Goal: Task Accomplishment & Management: Use online tool/utility

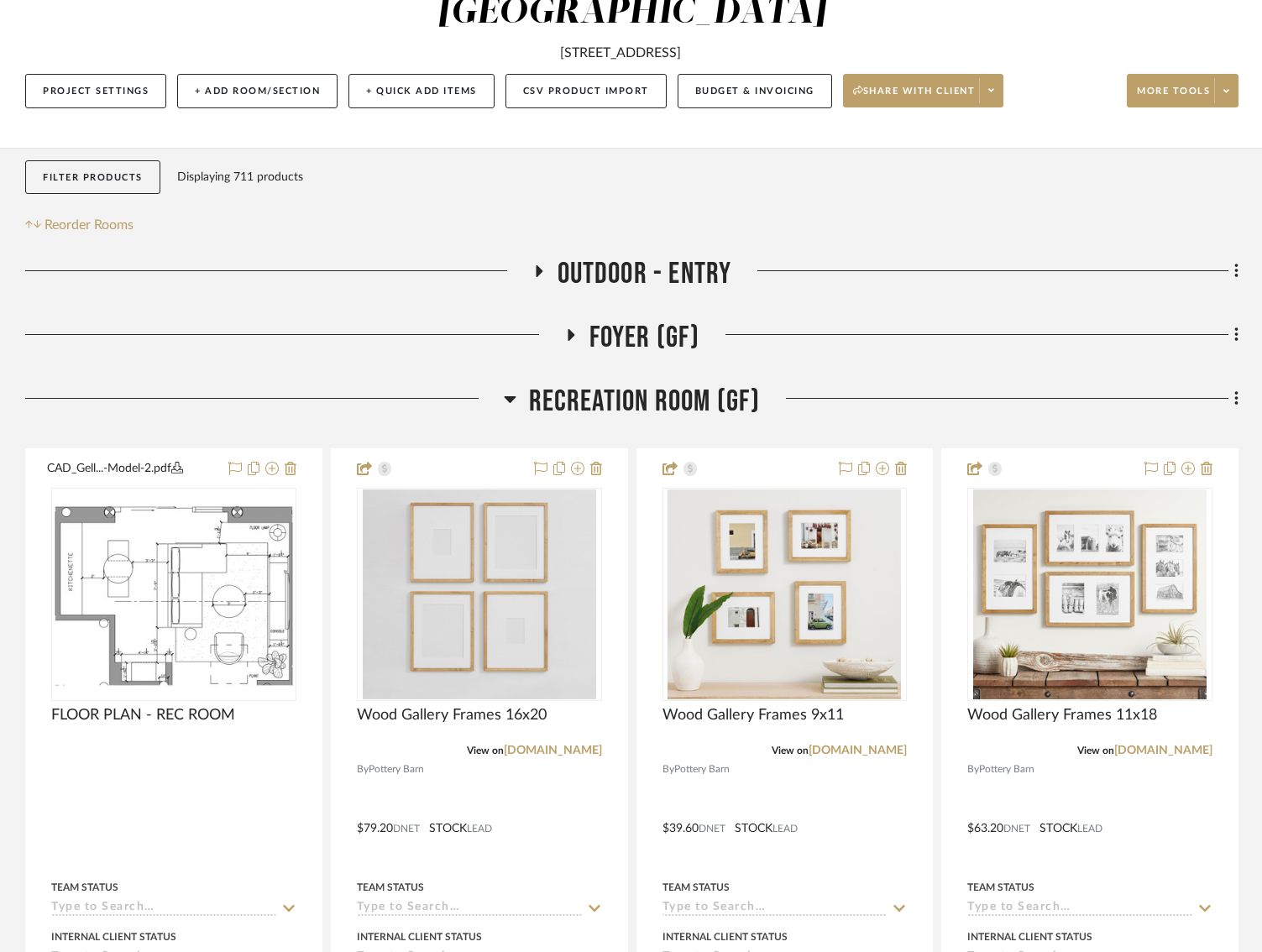
scroll to position [255, 0]
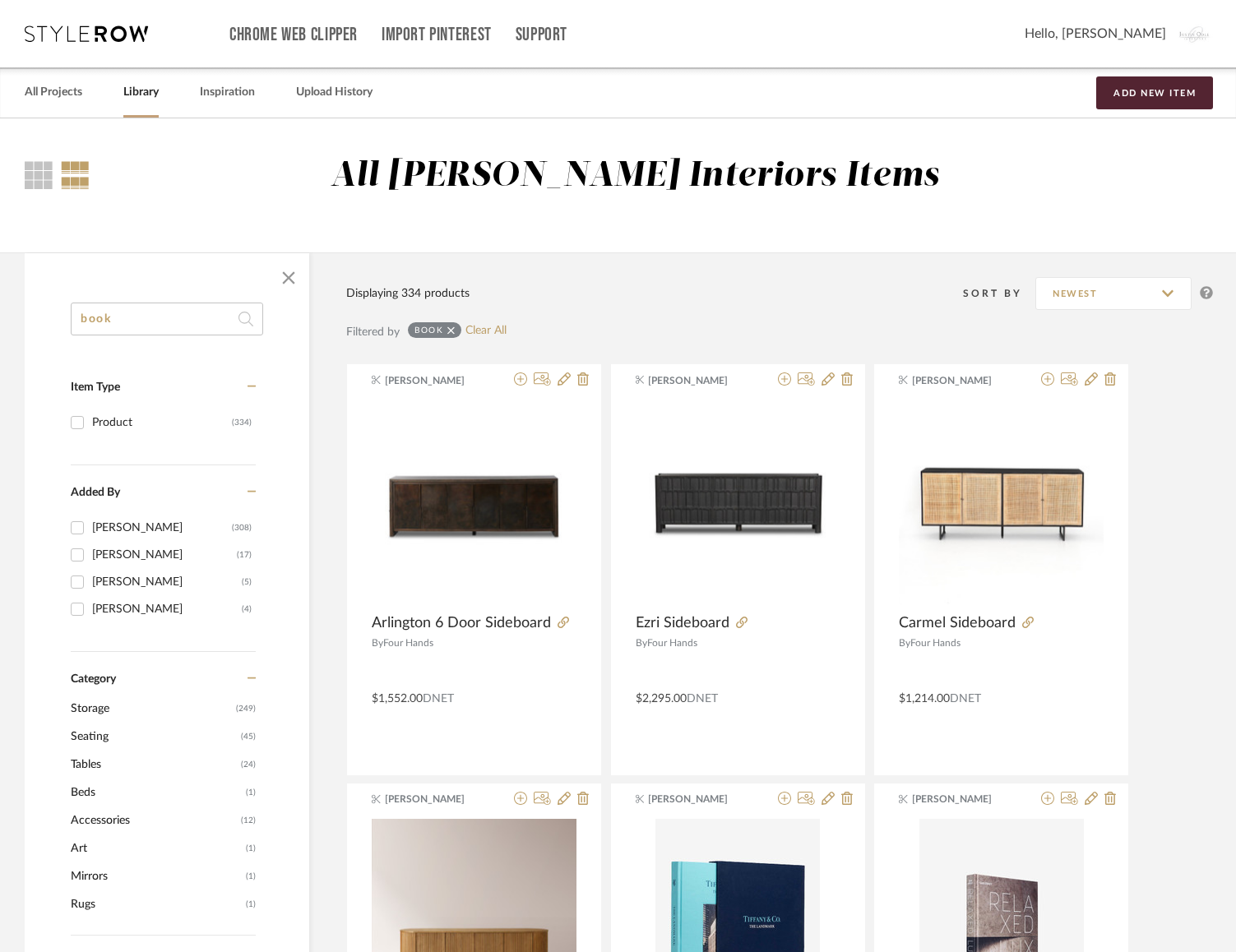
click at [148, 314] on input "book" at bounding box center [167, 319] width 193 height 33
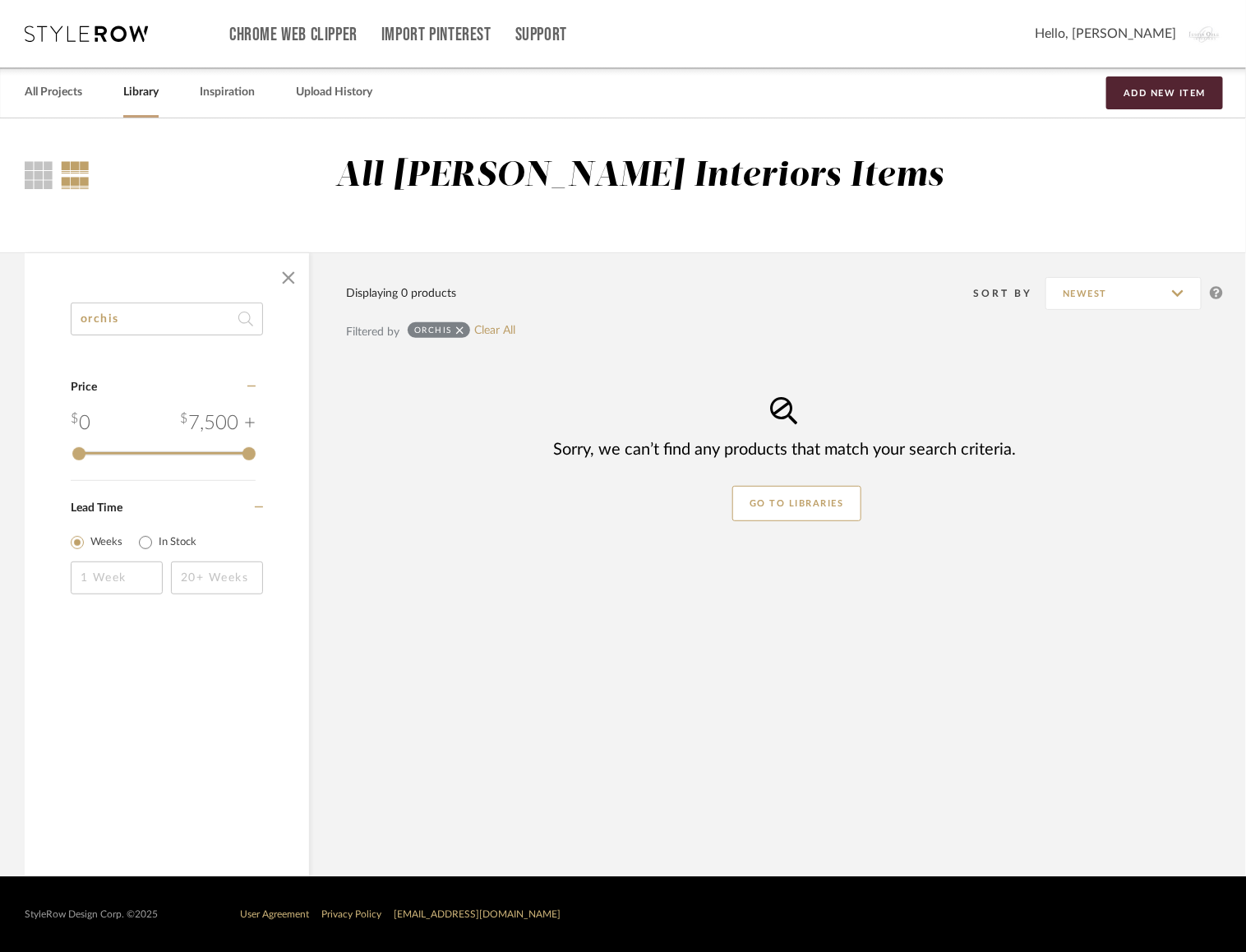
click at [131, 326] on input "orchis" at bounding box center [167, 319] width 192 height 33
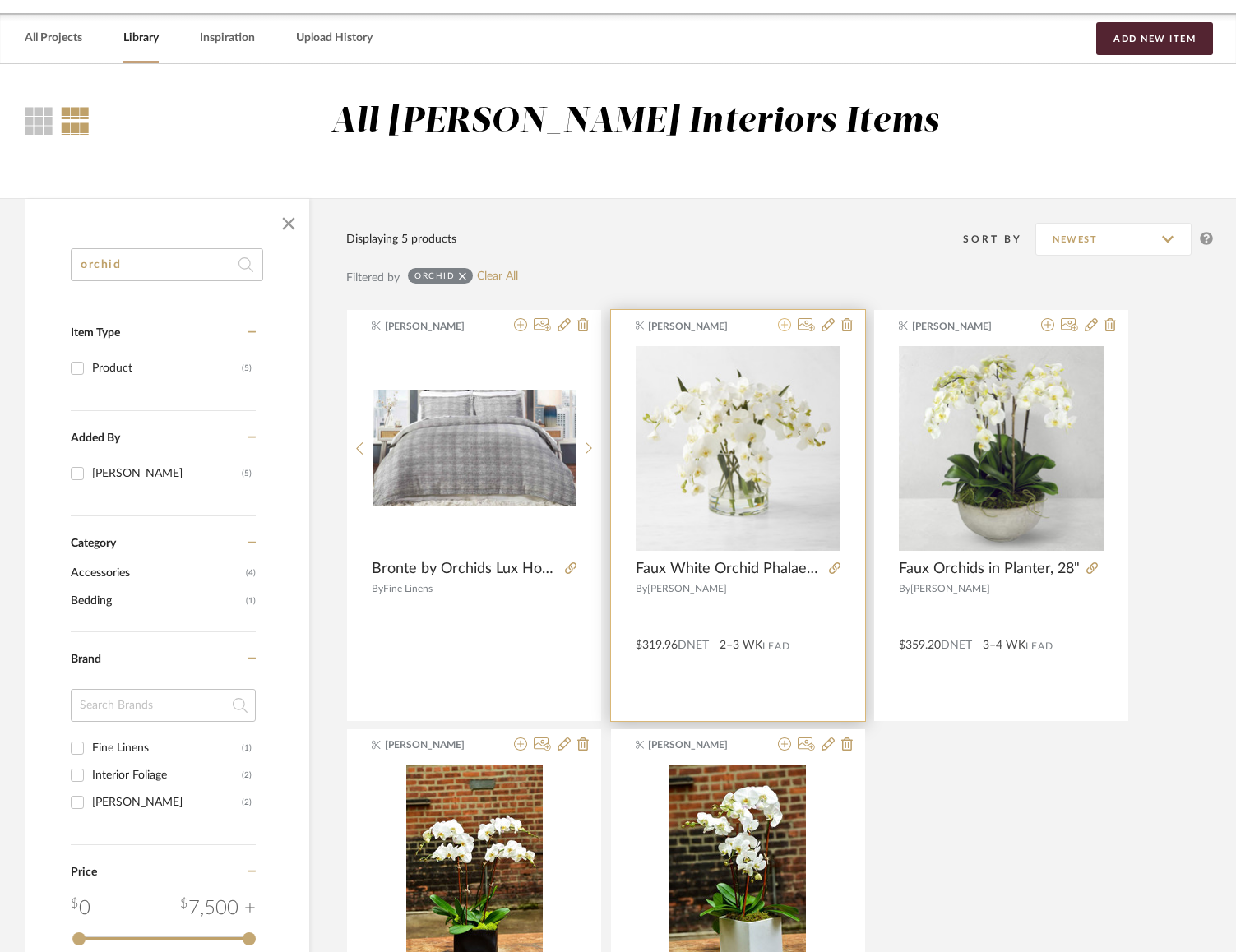
scroll to position [52, 0]
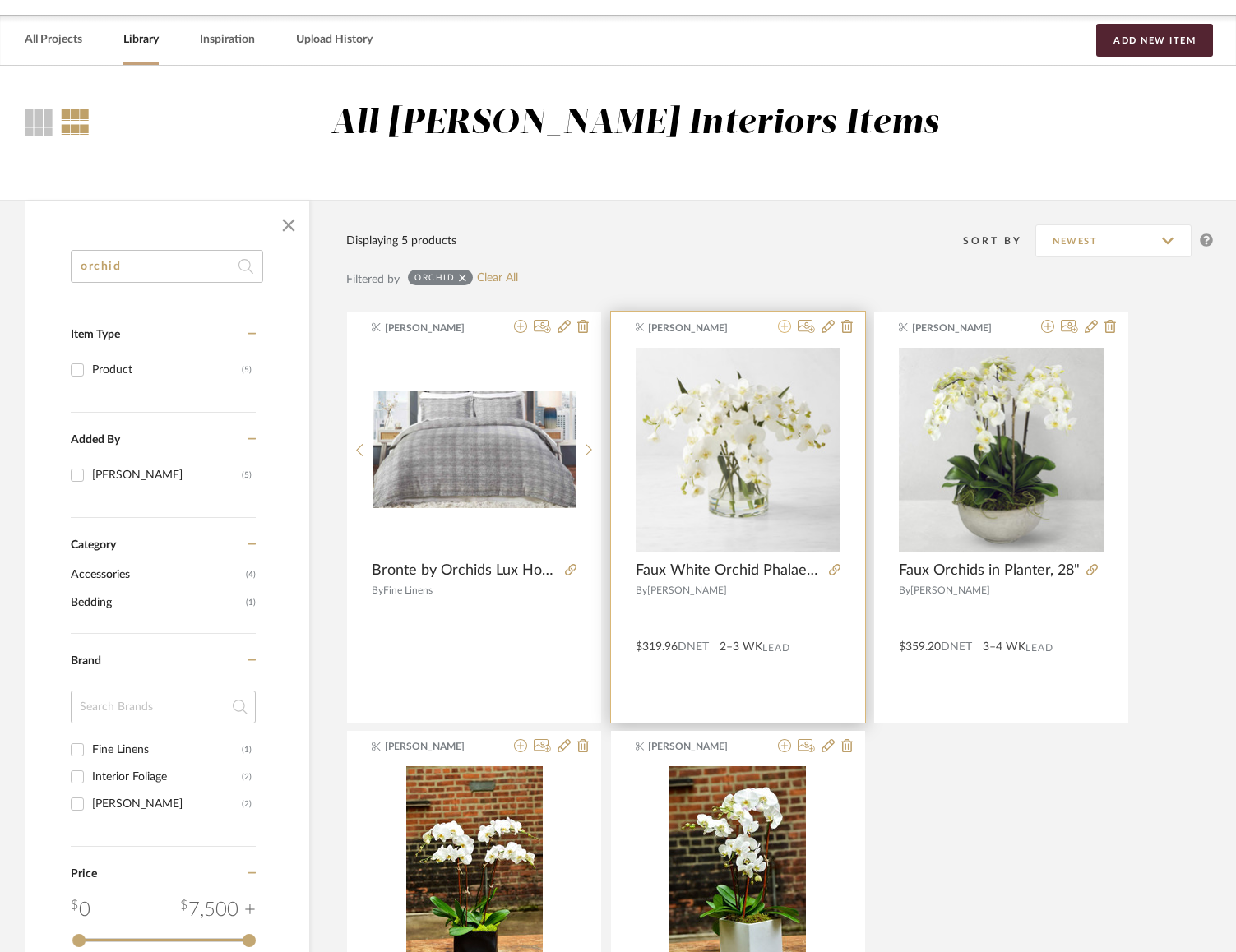
click at [789, 330] on icon at bounding box center [784, 326] width 13 height 13
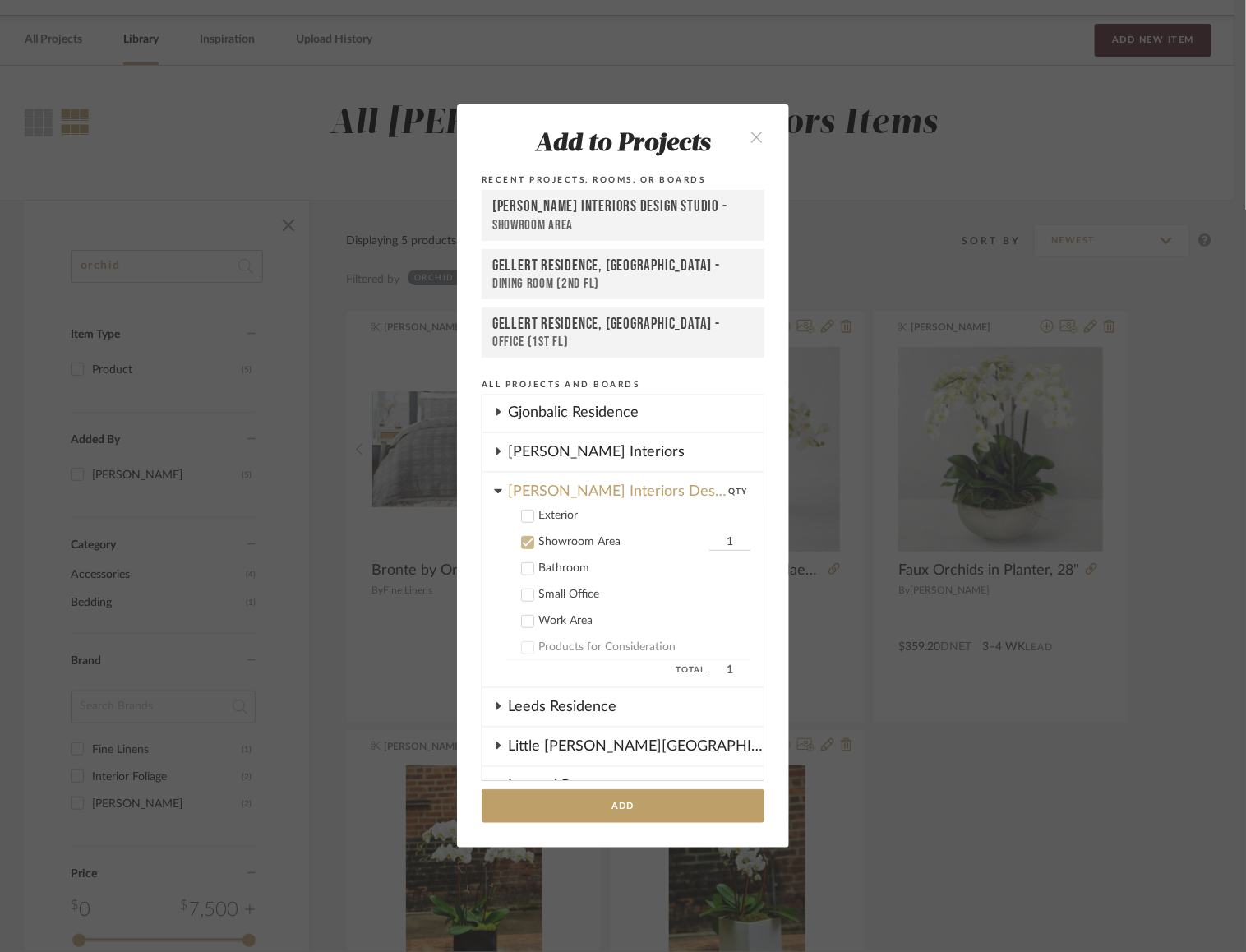
scroll to position [357, 0]
click at [524, 534] on icon at bounding box center [527, 540] width 11 height 11
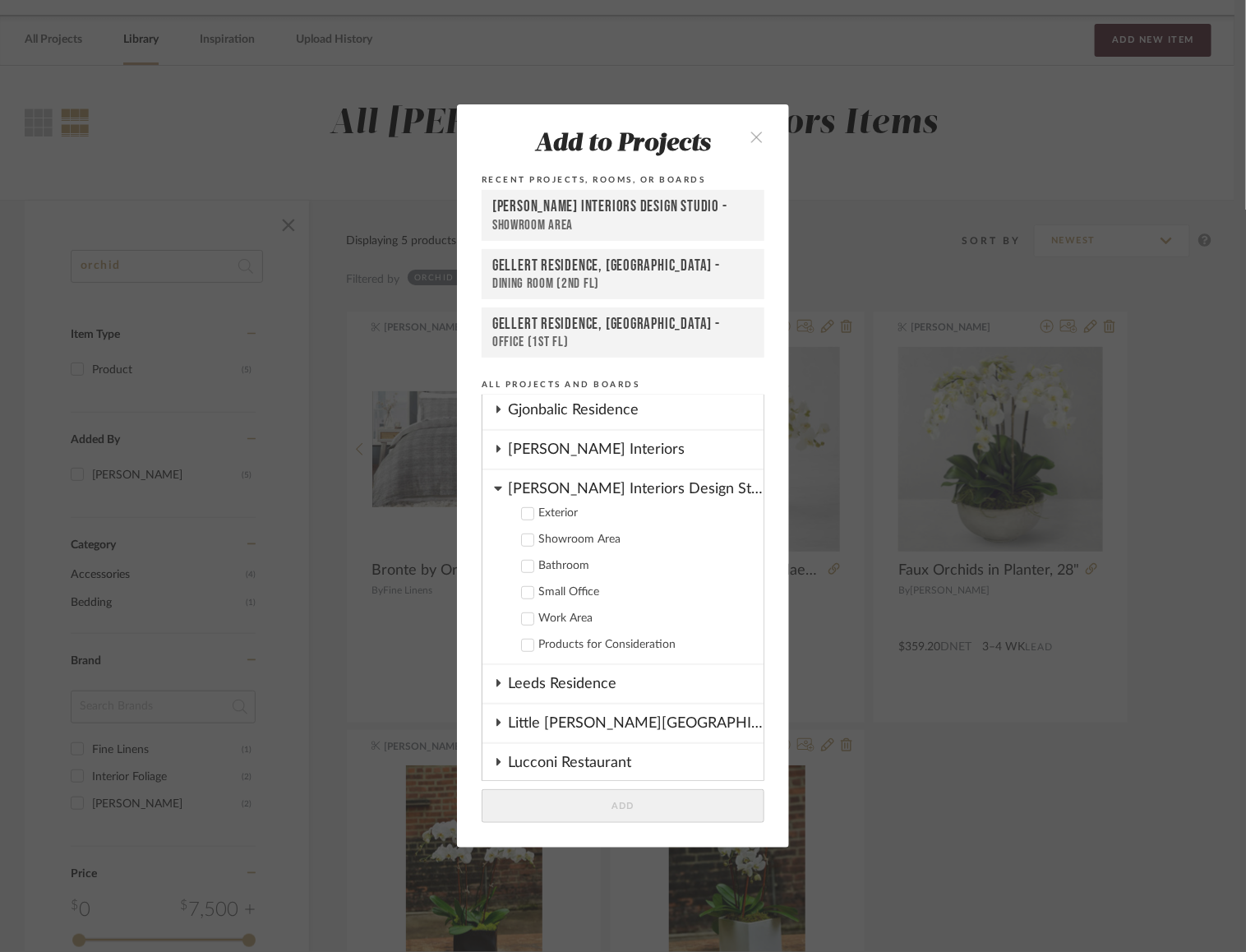
click at [523, 613] on icon at bounding box center [527, 619] width 11 height 11
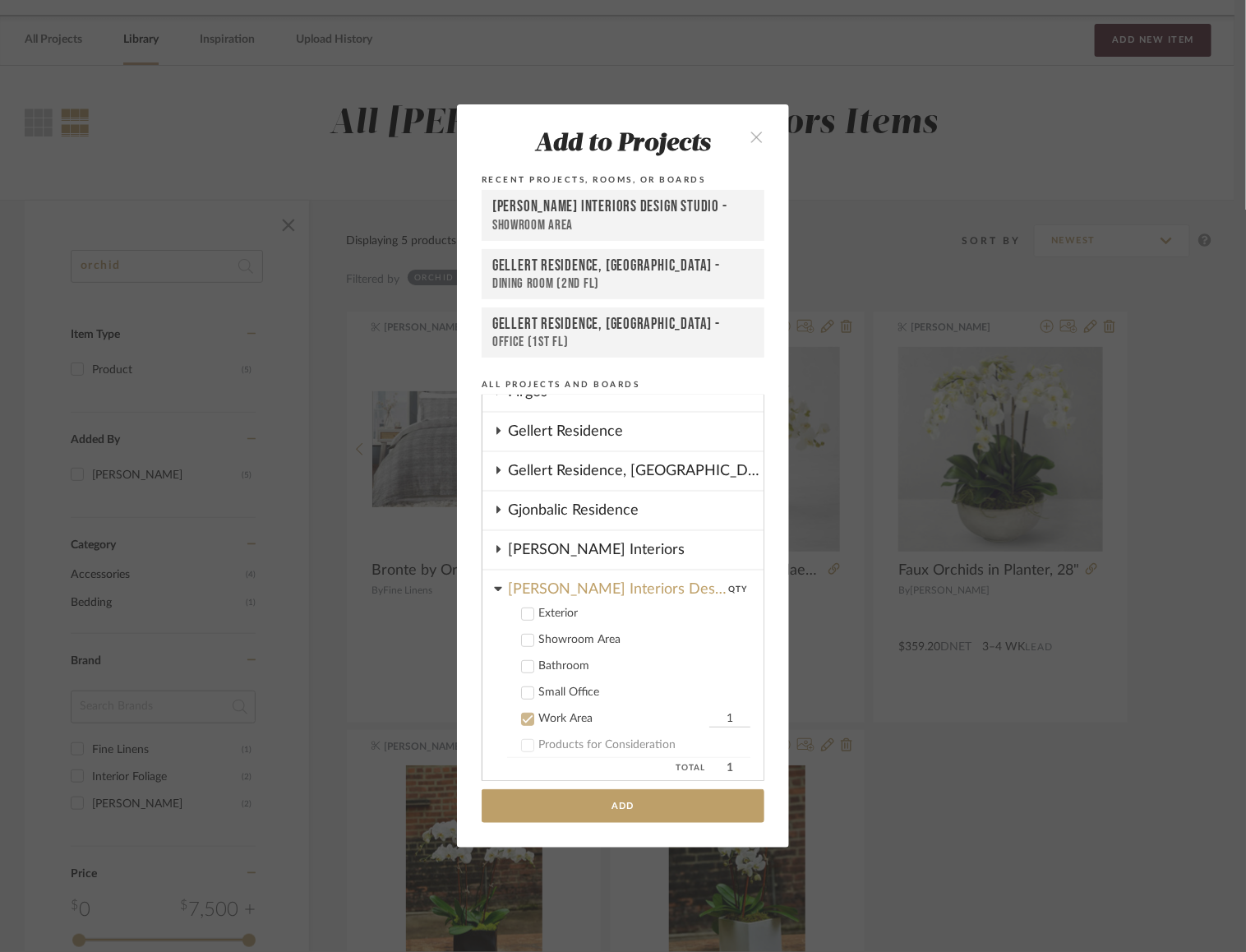
scroll to position [240, 0]
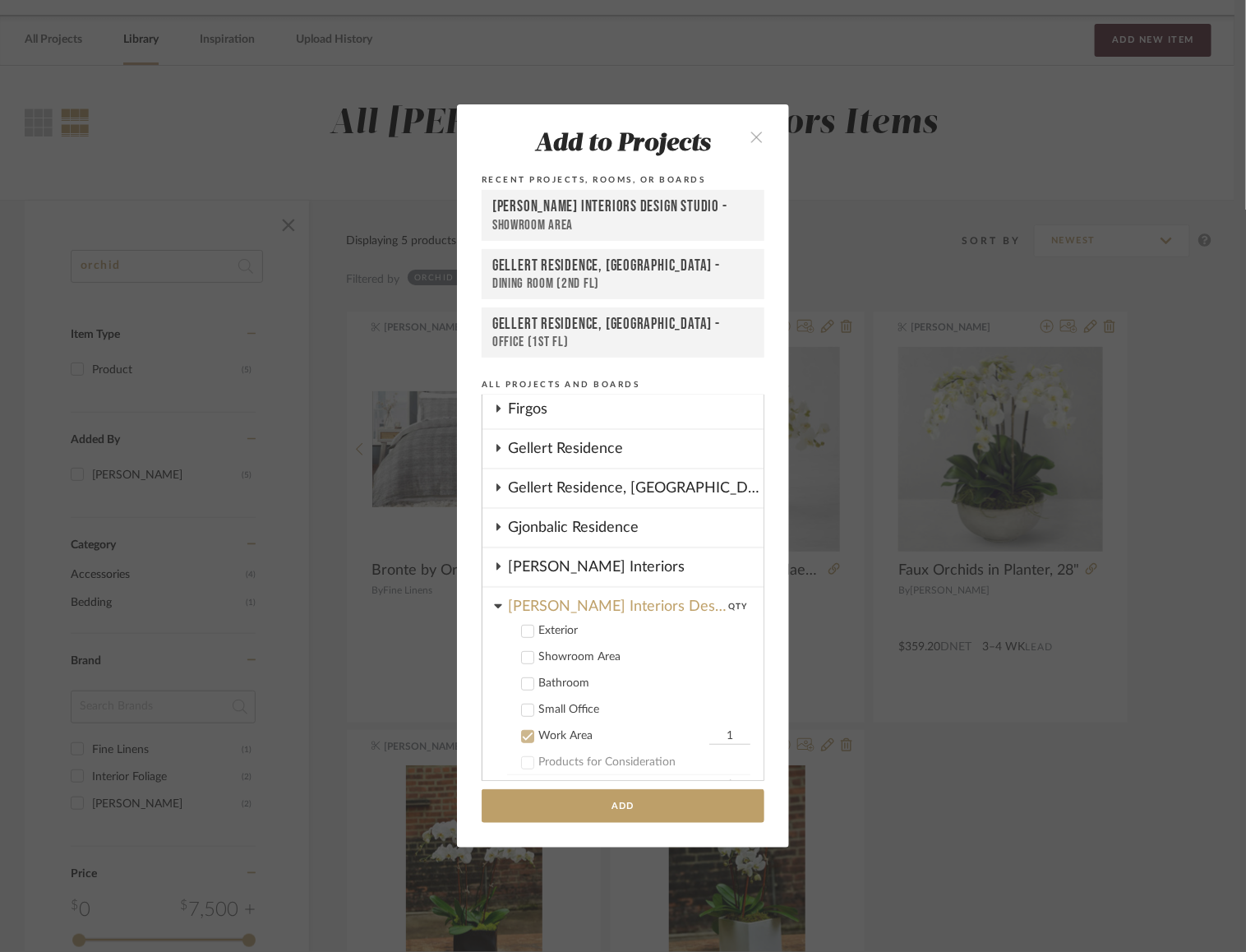
click at [547, 479] on div "Gellert Residence, Long Beach Township" at bounding box center [636, 488] width 256 height 38
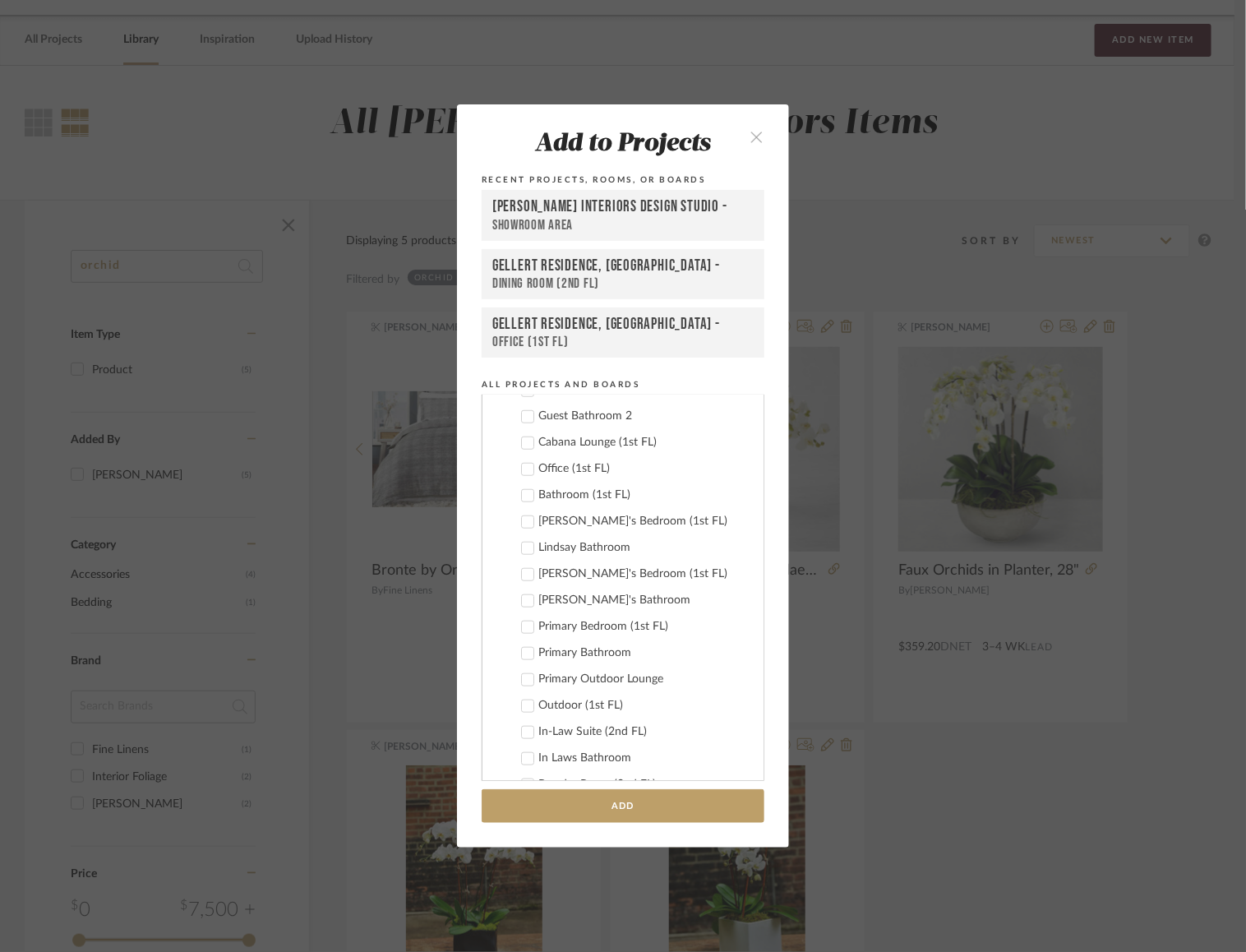
scroll to position [613, 0]
click at [522, 608] on icon at bounding box center [527, 613] width 11 height 11
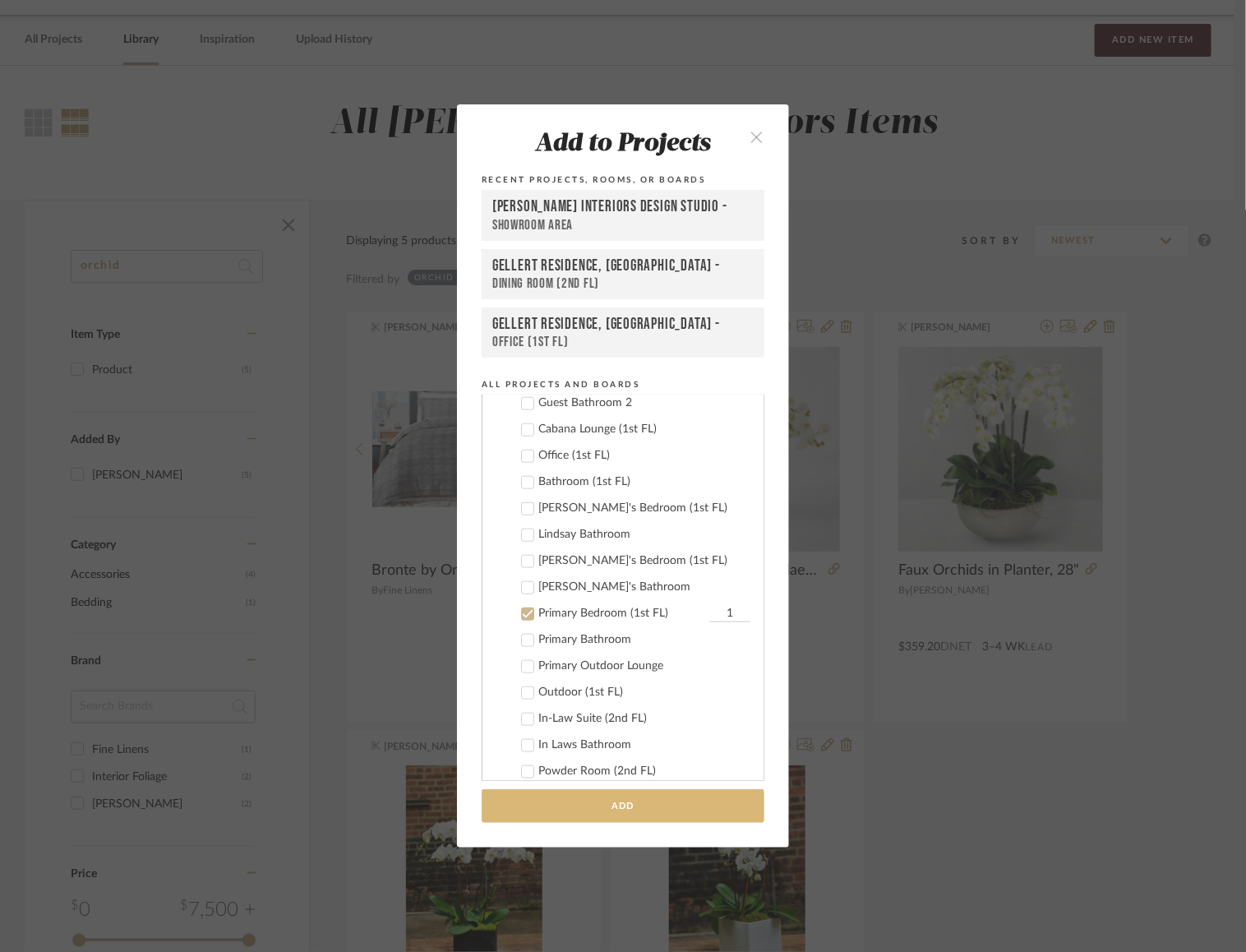
click at [623, 816] on button "Add" at bounding box center [623, 806] width 283 height 34
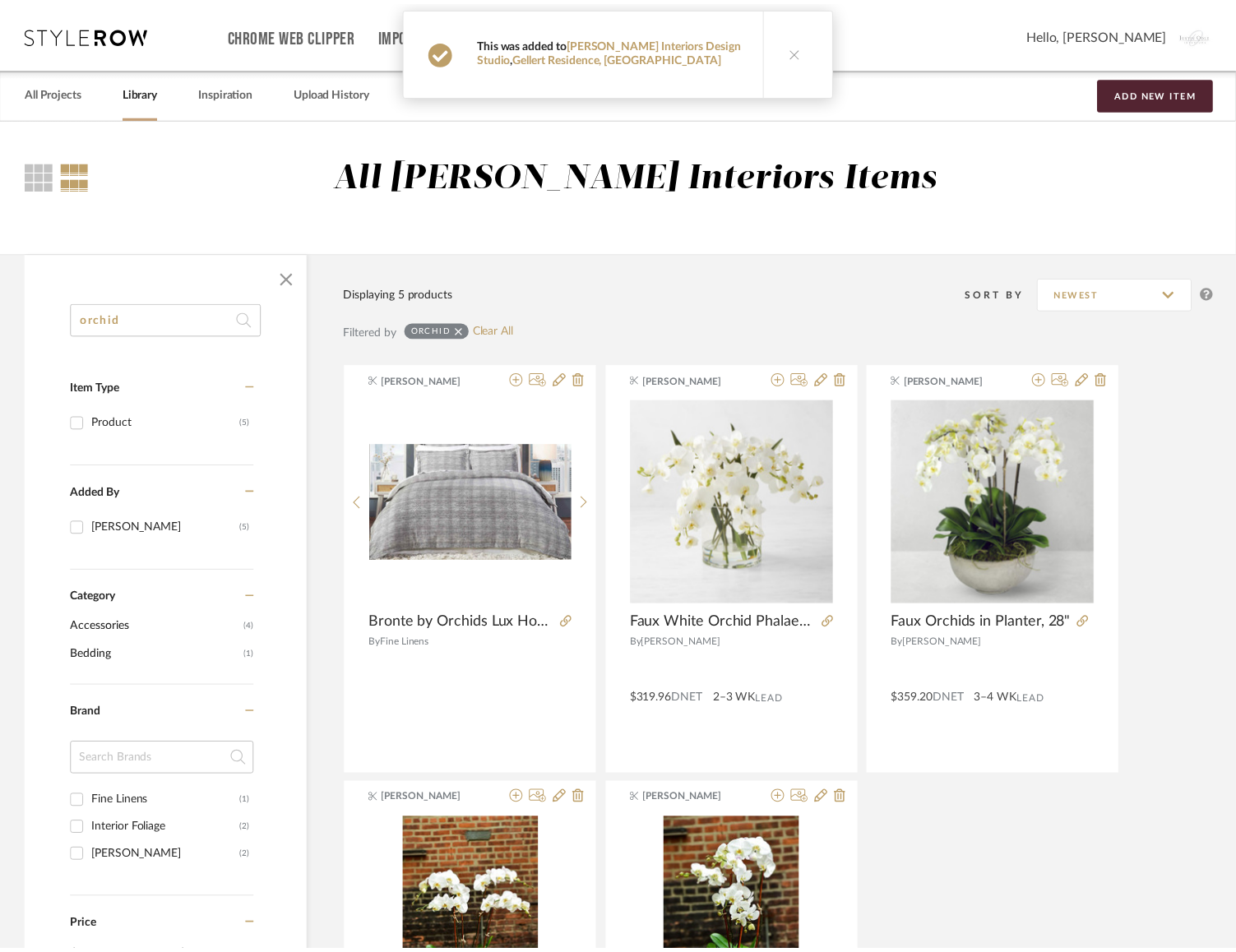
scroll to position [52, 0]
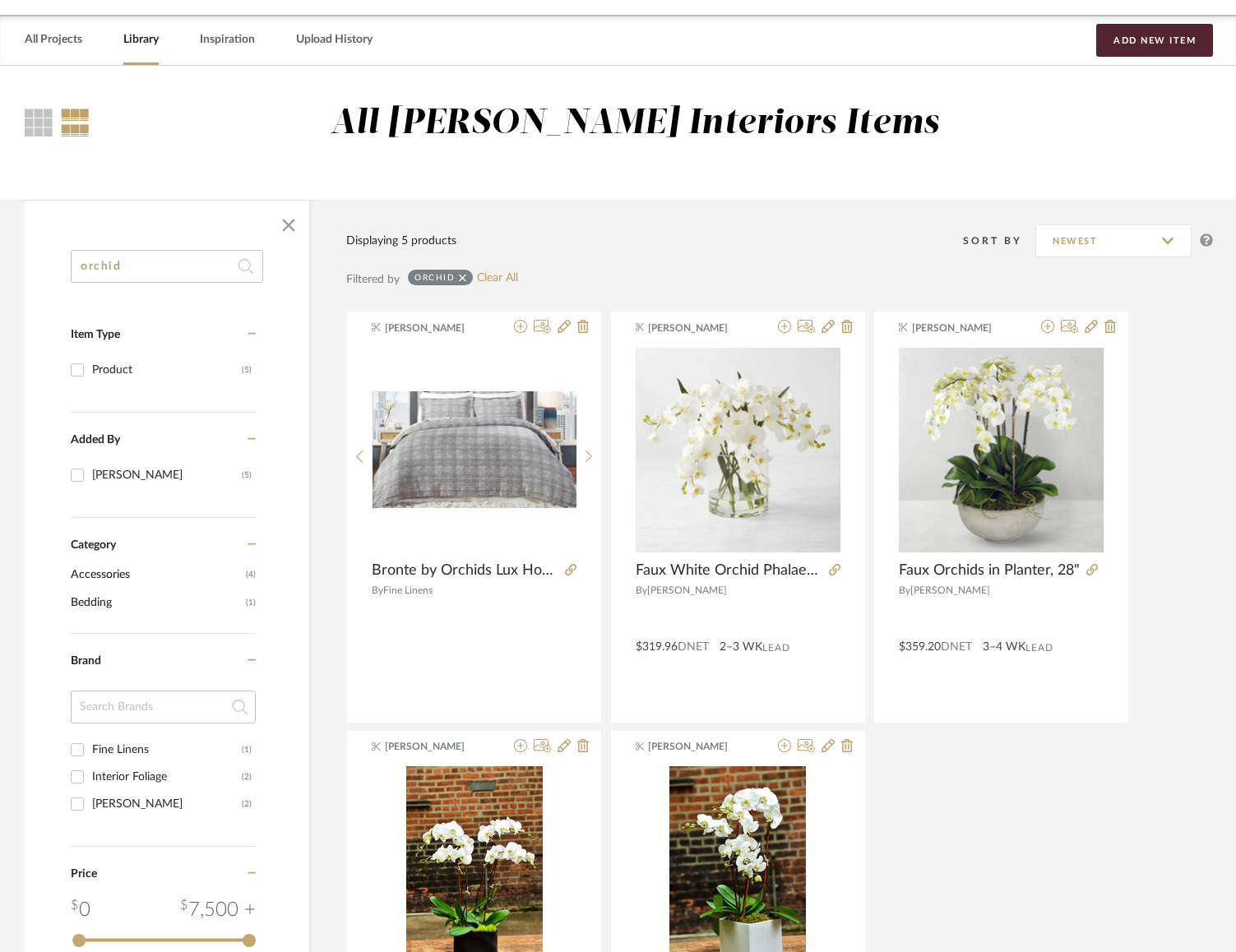
click at [156, 266] on input "orchid" at bounding box center [167, 265] width 193 height 33
type input "plant"
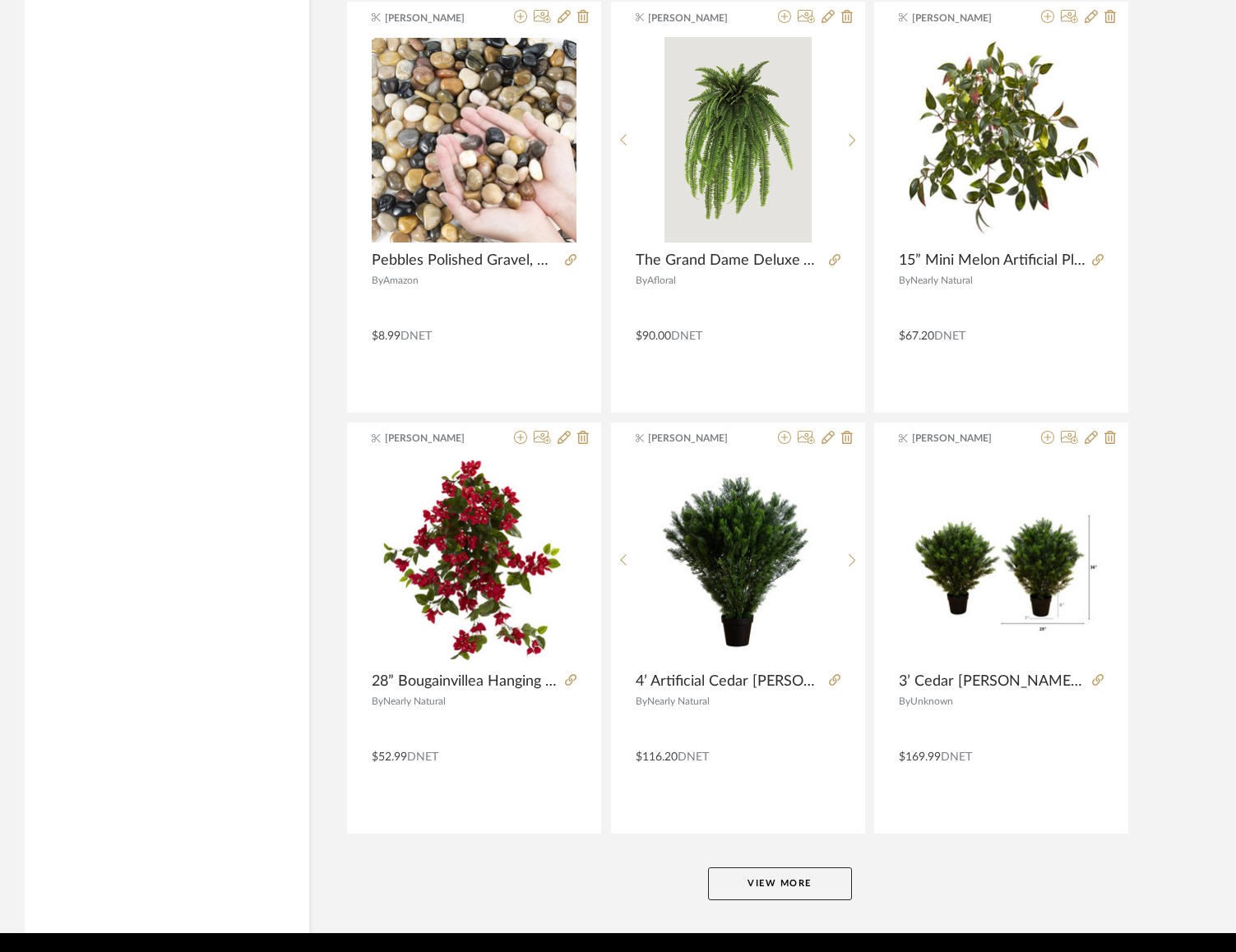
scroll to position [4616, 0]
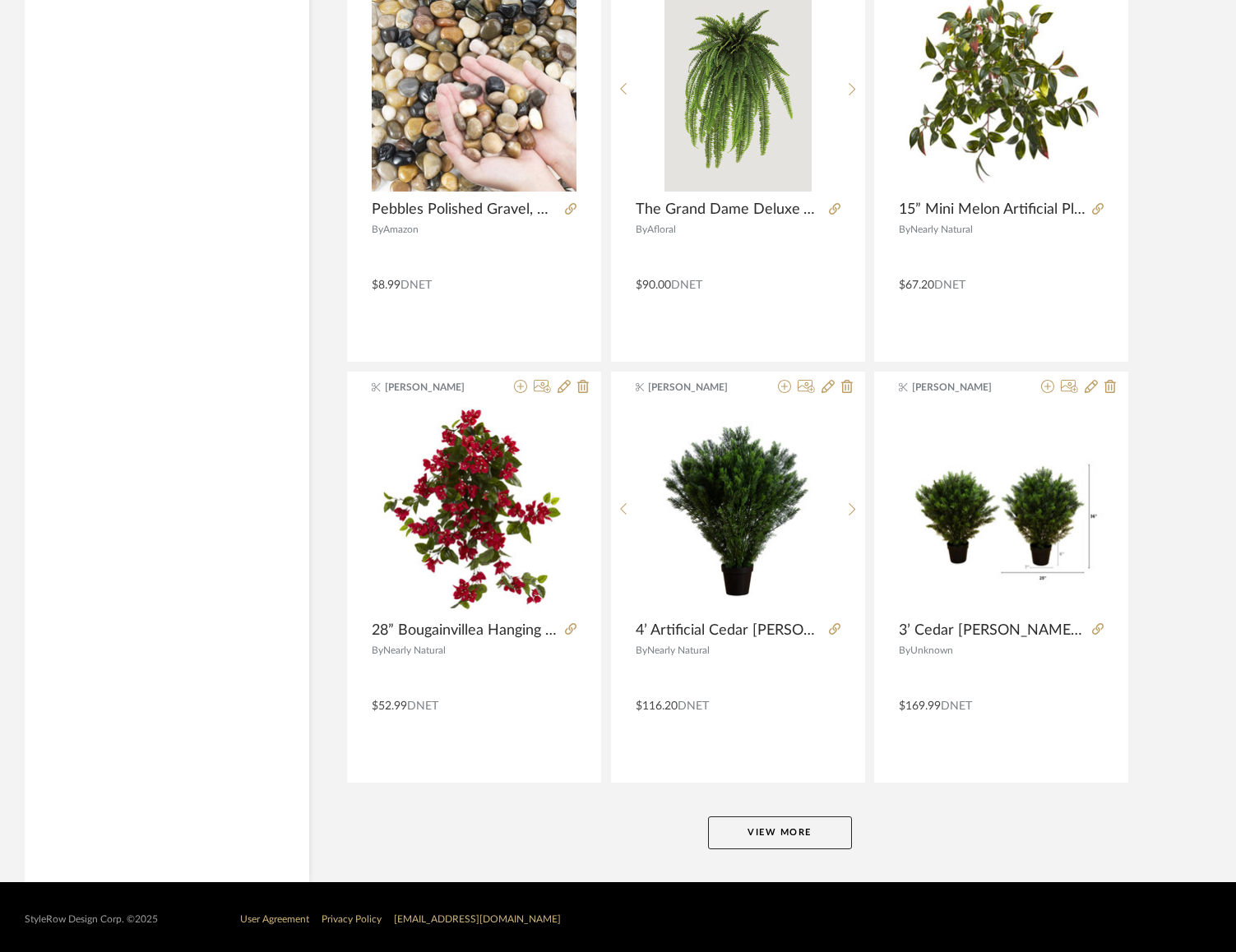
click at [815, 835] on button "View More" at bounding box center [780, 833] width 144 height 33
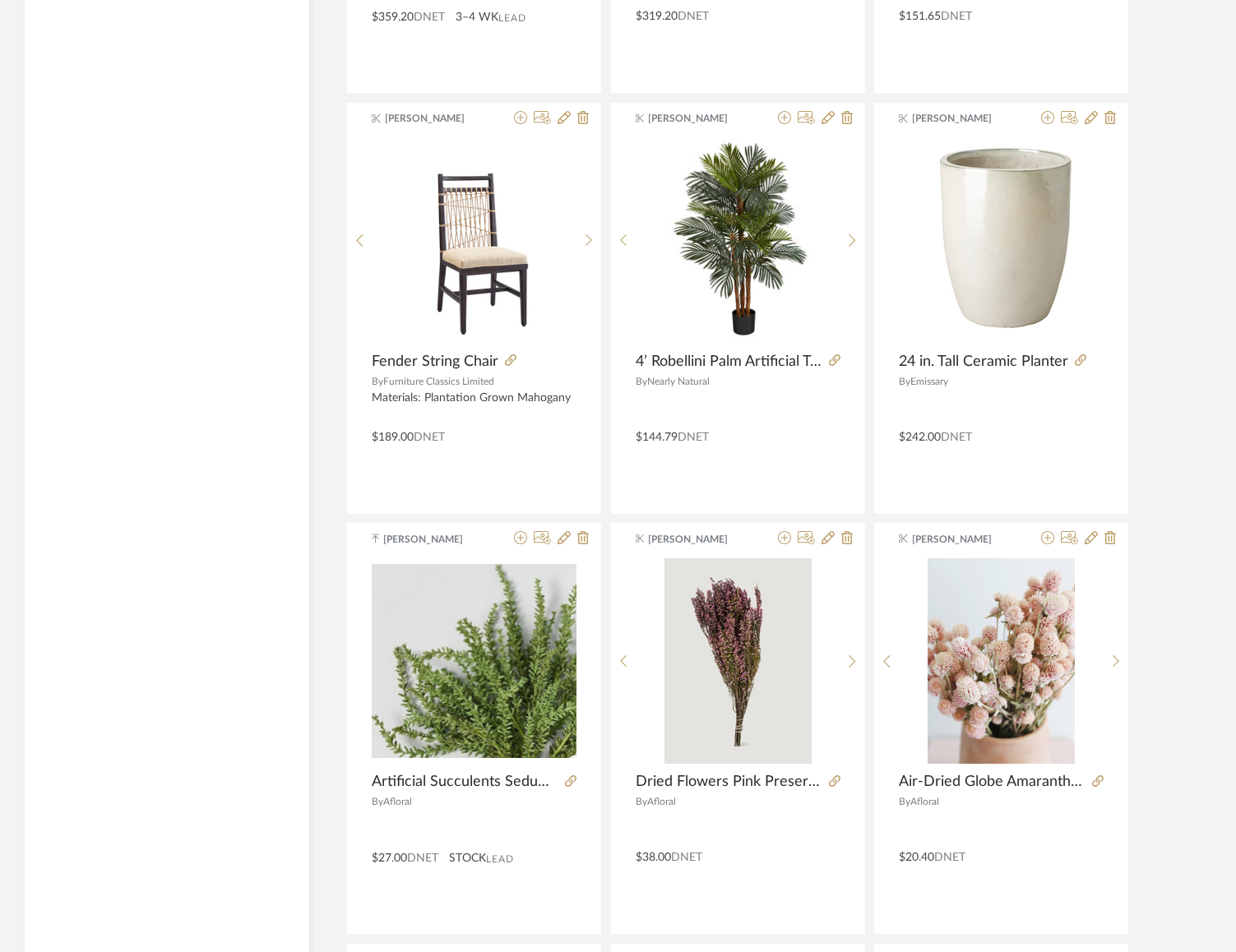
scroll to position [9090, 0]
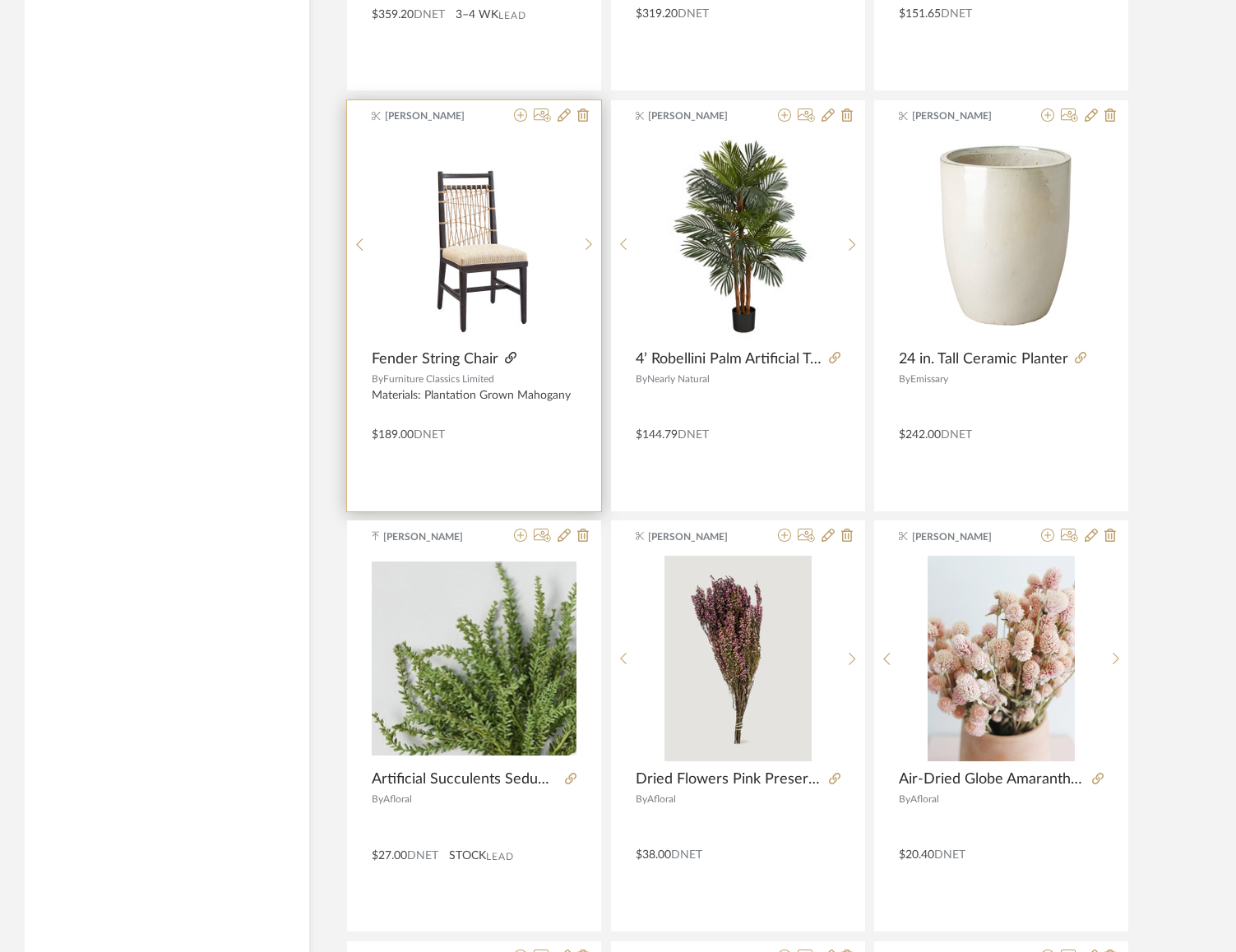
click at [511, 352] on icon at bounding box center [510, 357] width 11 height 11
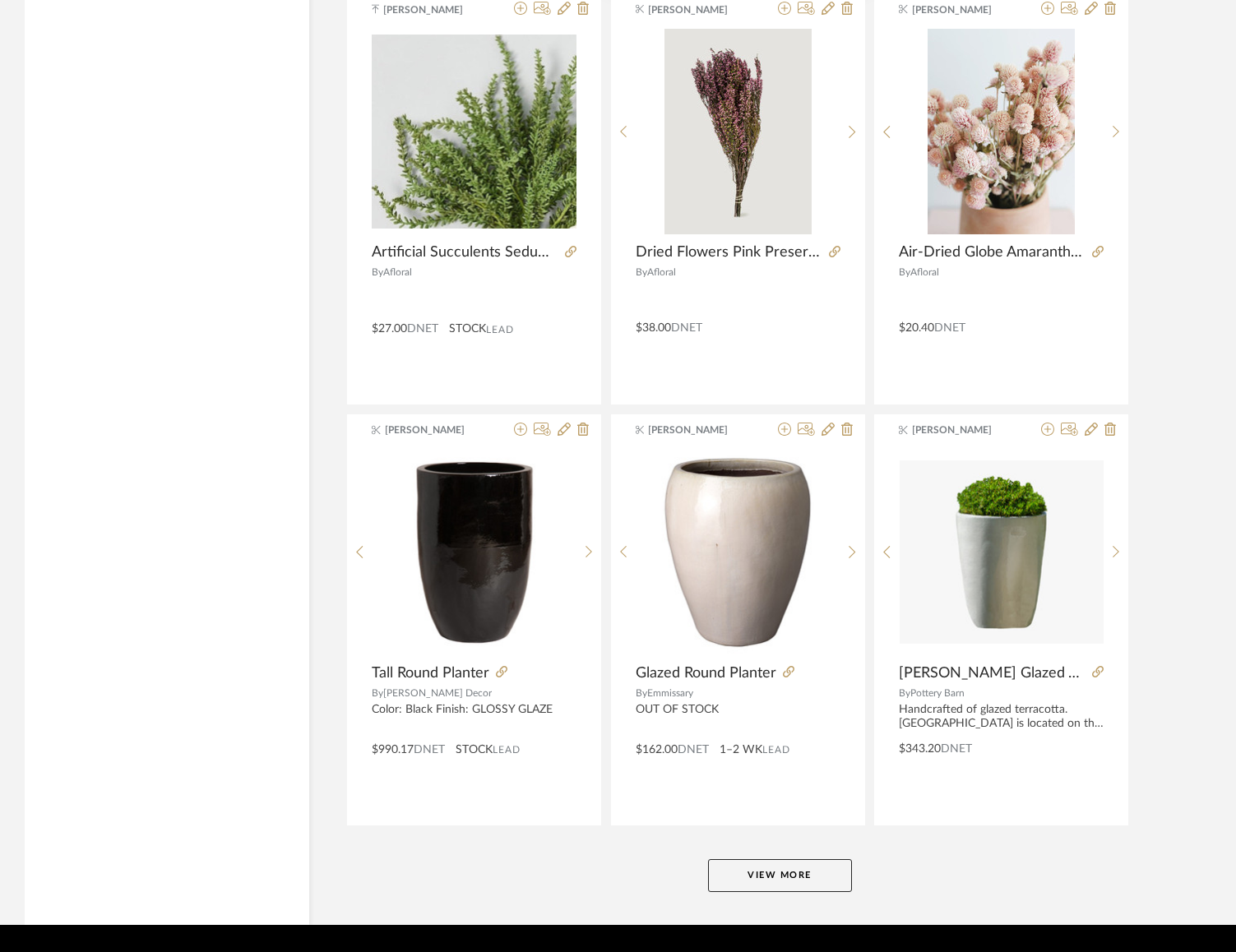
scroll to position [9655, 0]
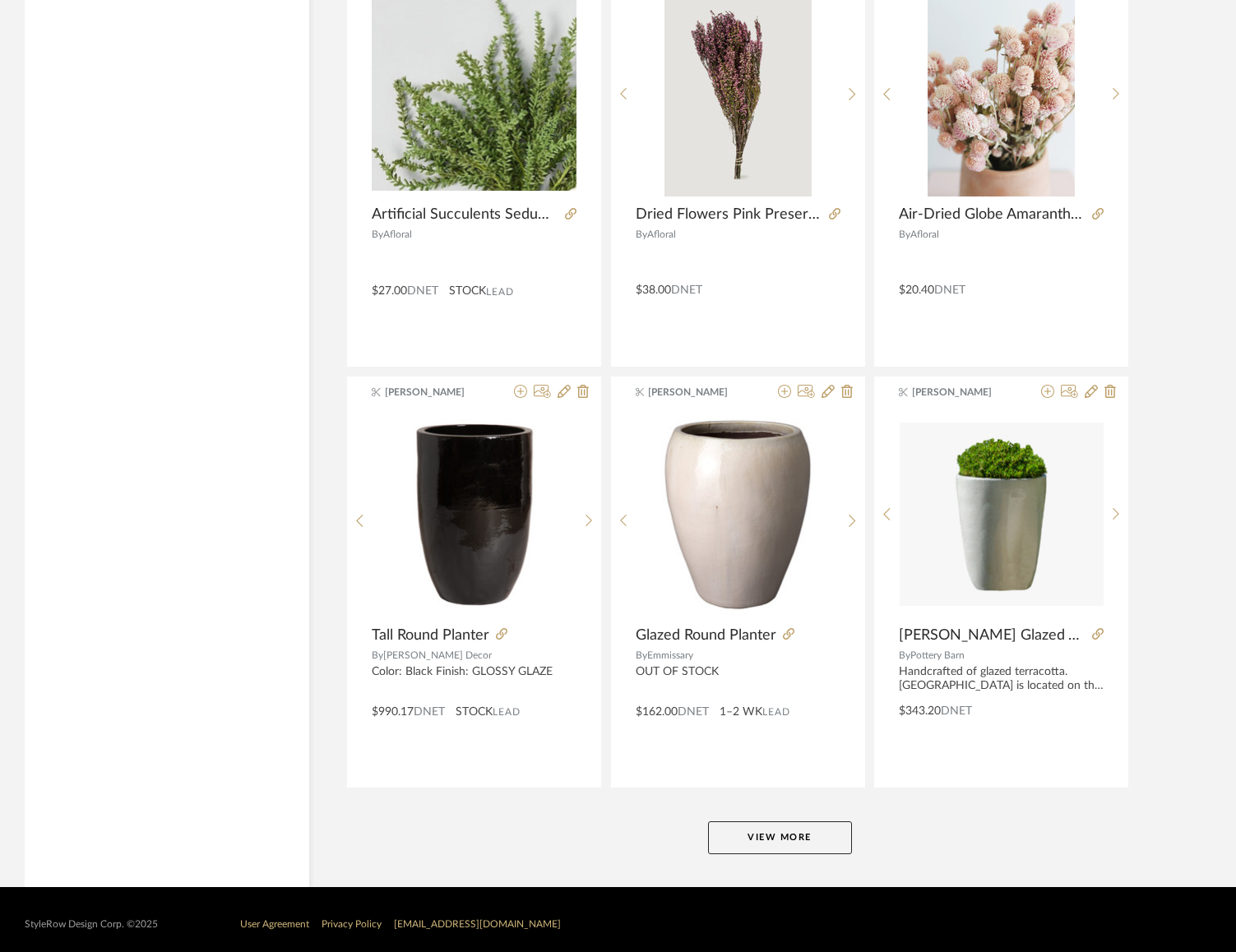
click at [835, 823] on button "View More" at bounding box center [780, 837] width 144 height 33
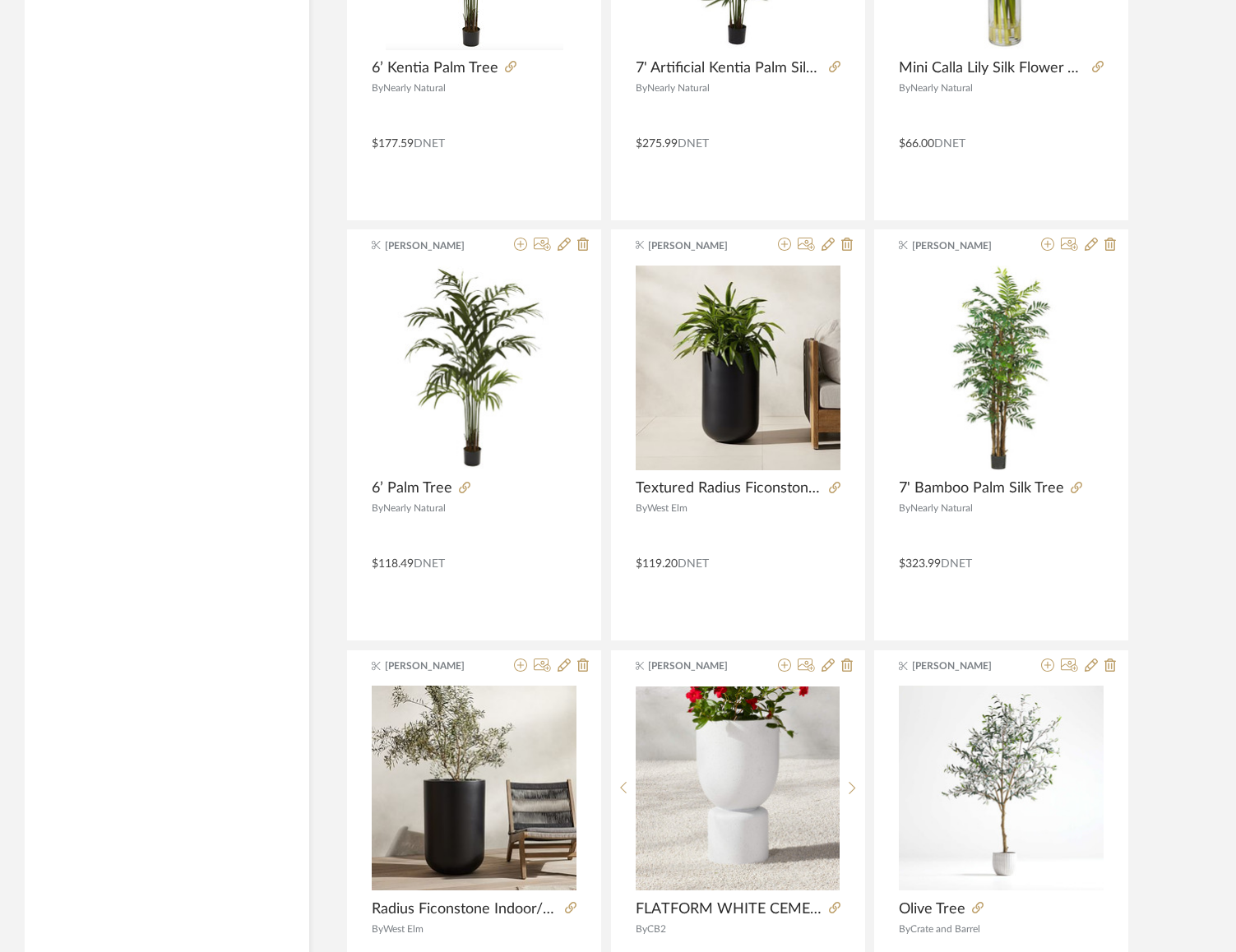
scroll to position [14694, 0]
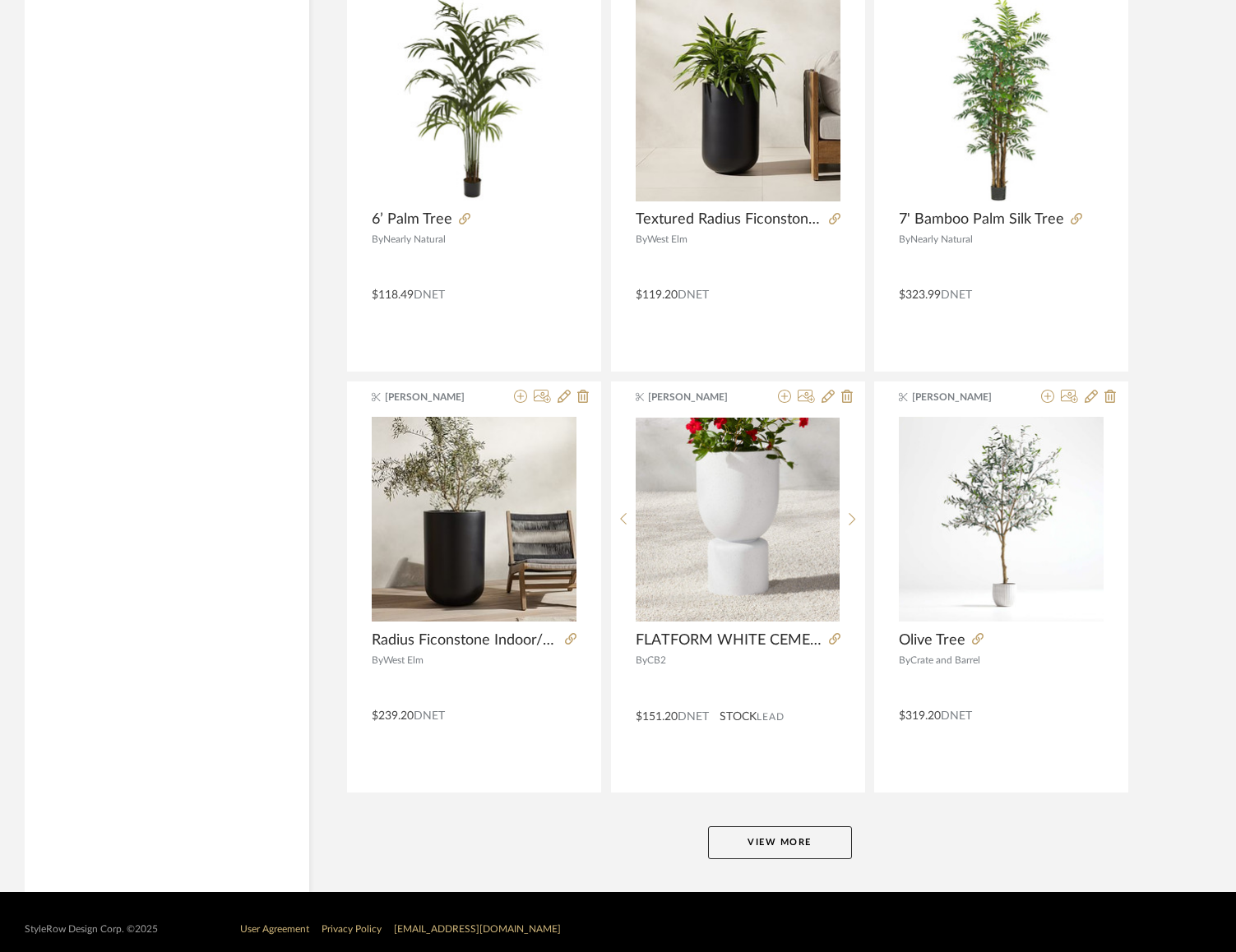
click at [792, 826] on button "View More" at bounding box center [780, 842] width 144 height 33
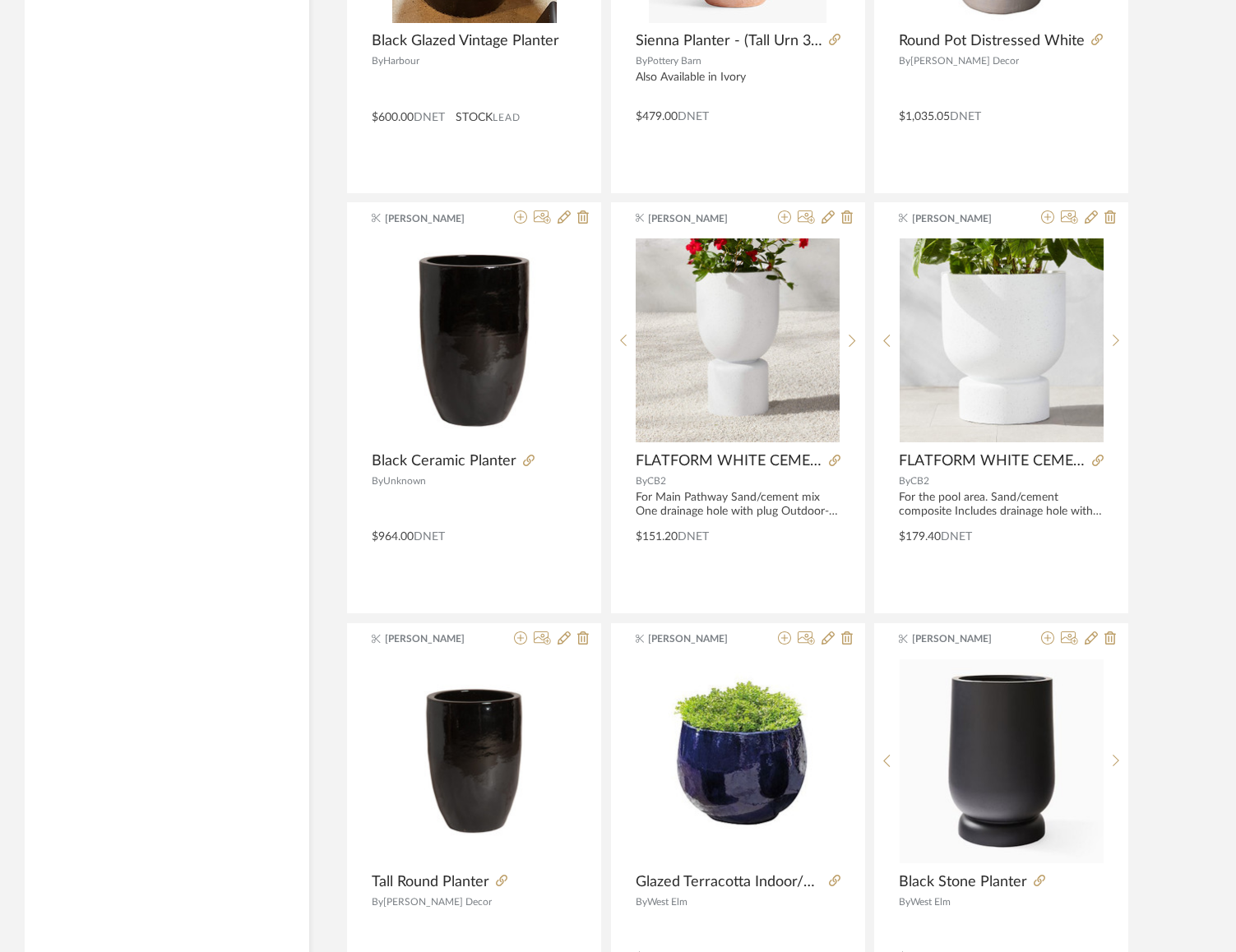
scroll to position [19734, 0]
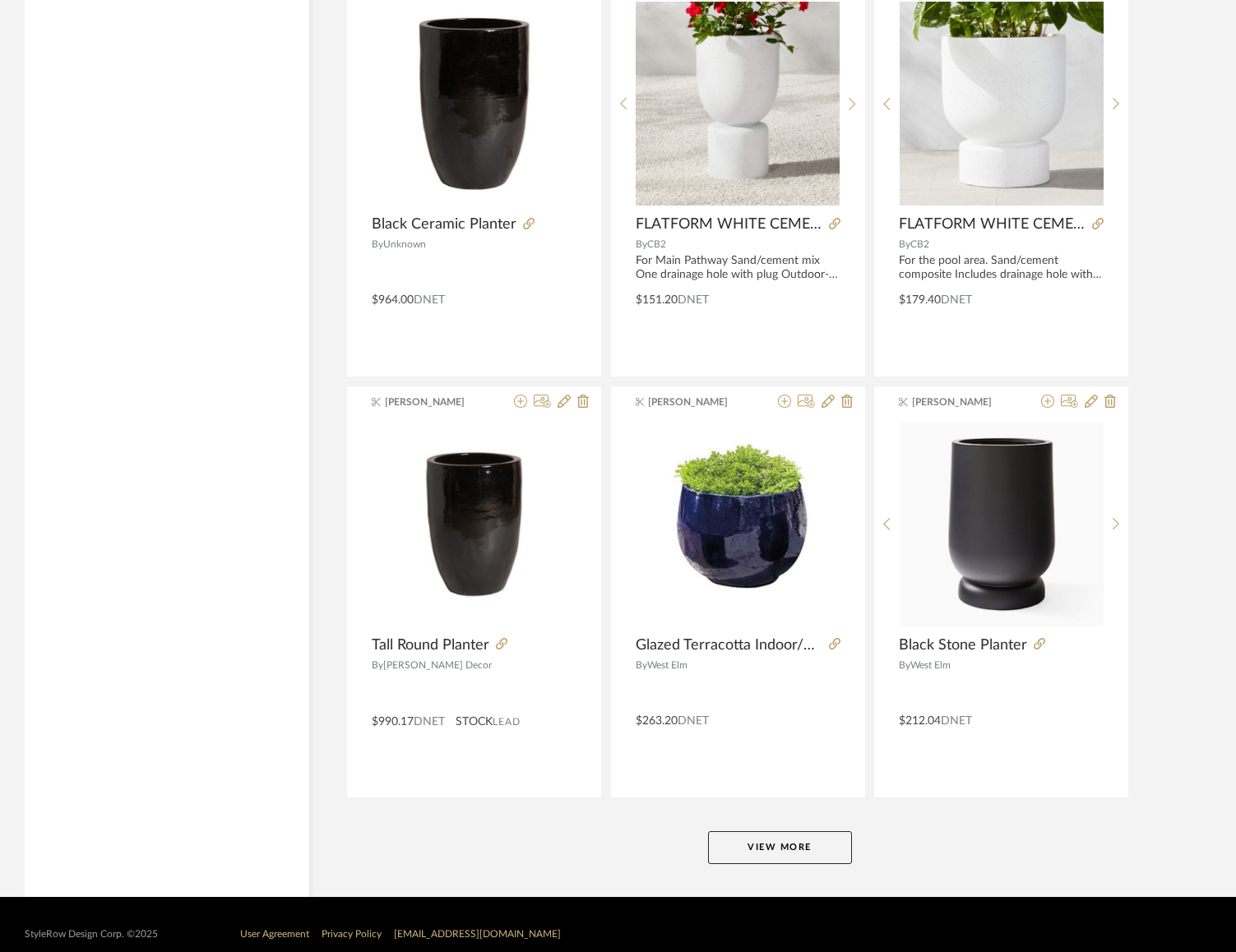
click at [802, 831] on button "View More" at bounding box center [780, 847] width 144 height 33
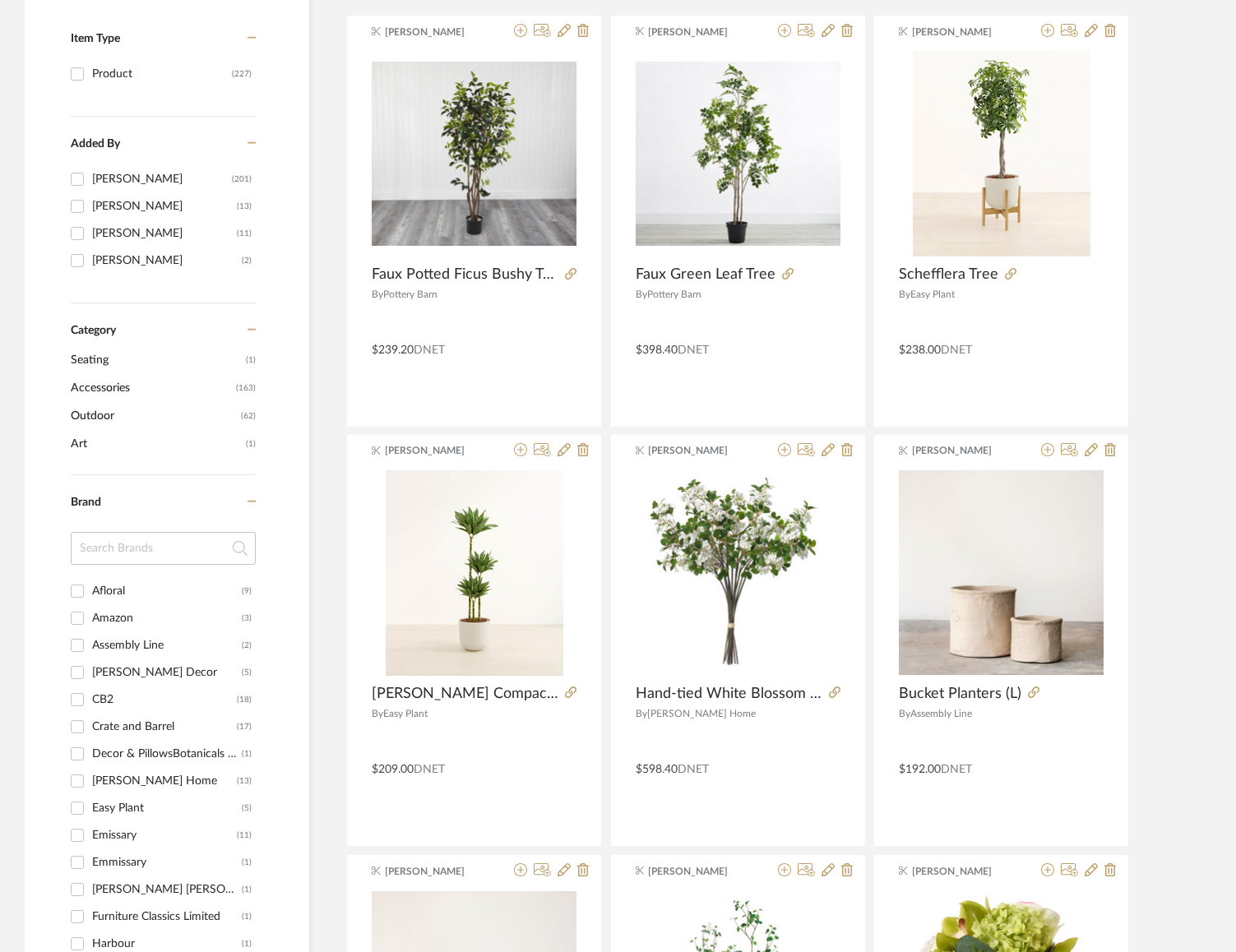
scroll to position [0, 0]
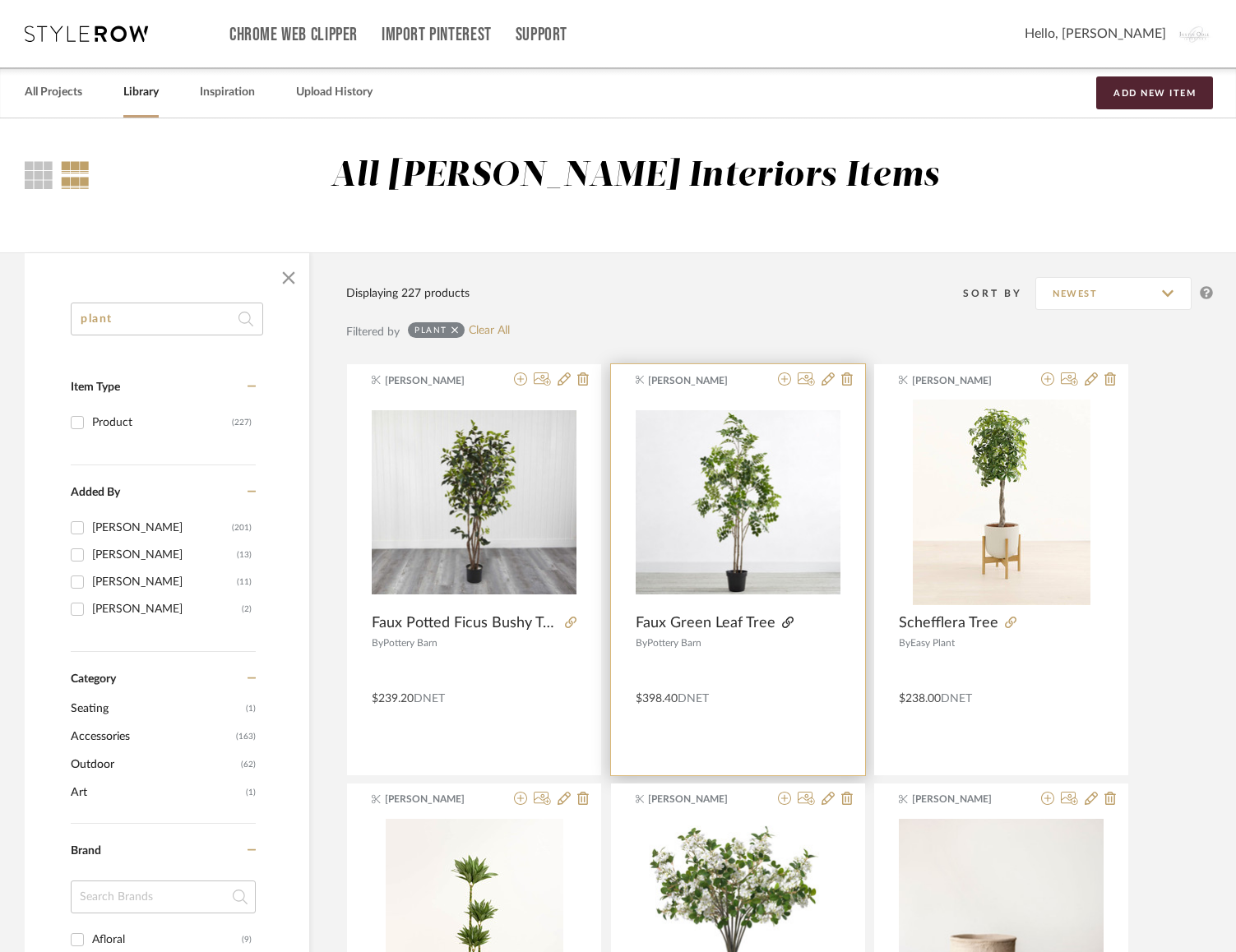
click at [786, 621] on icon at bounding box center [787, 622] width 11 height 11
